Goal: Entertainment & Leisure: Consume media (video, audio)

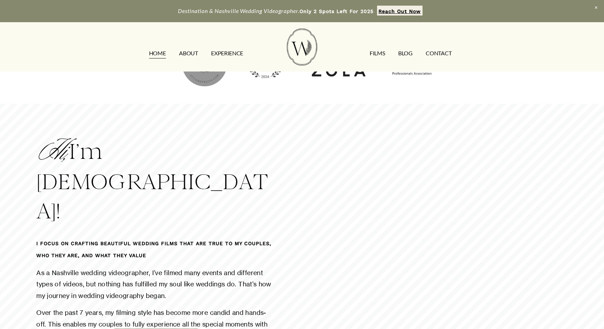
scroll to position [824, 0]
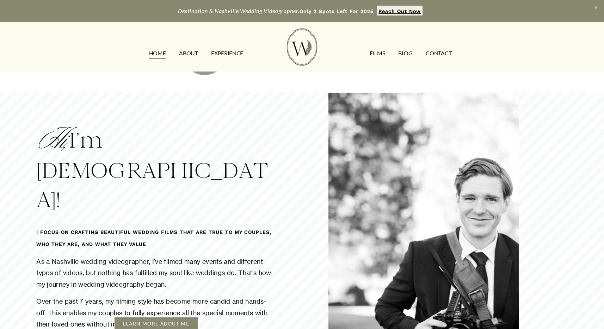
click at [377, 54] on link "FILMS" at bounding box center [377, 53] width 15 height 11
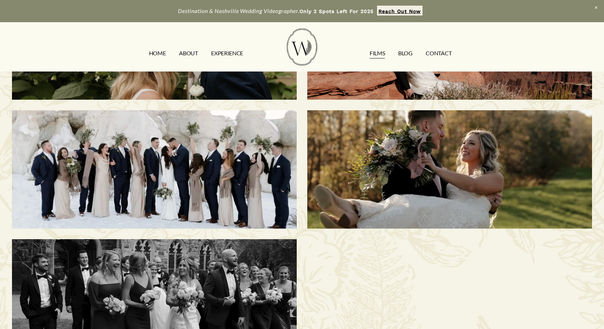
scroll to position [497, 0]
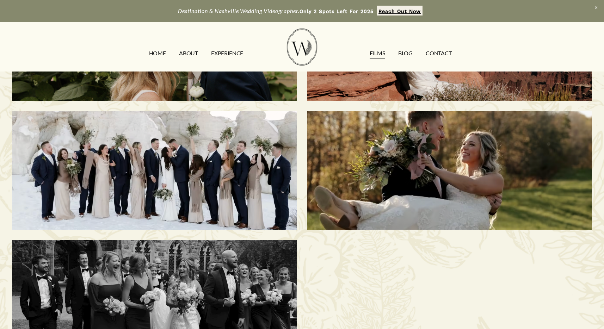
click at [168, 167] on h3 "[PERSON_NAME] & [PERSON_NAME] | Calhan, [GEOGRAPHIC_DATA]" at bounding box center [154, 170] width 245 height 69
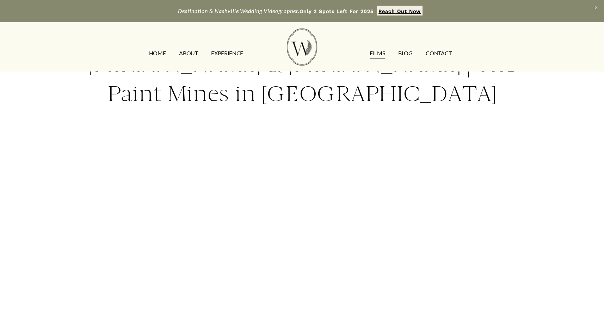
scroll to position [39, 0]
